Goal: Find specific page/section: Find specific page/section

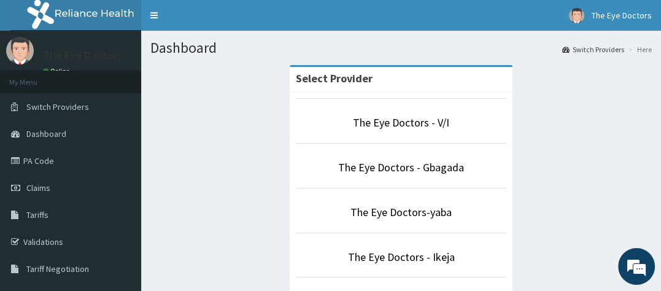
click at [652, 97] on div "Select Provider The Eye Doctors - V/I The Eye Doctors - Gbagada The Eye Doctors…" at bounding box center [401, 186] width 502 height 243
click at [413, 255] on link "The Eye Doctors - Ikeja" at bounding box center [401, 257] width 107 height 14
